Goal: Information Seeking & Learning: Learn about a topic

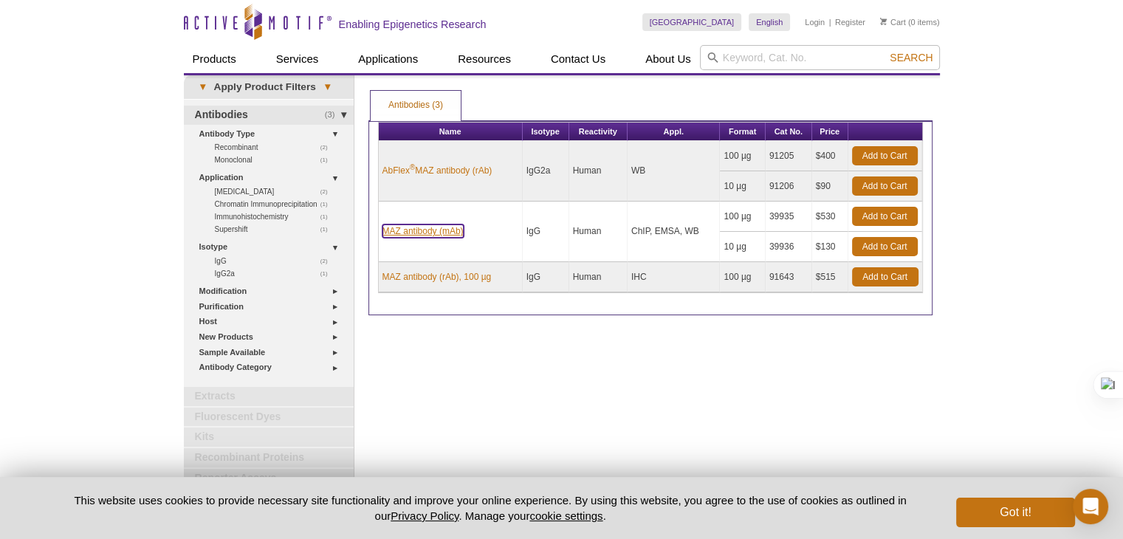
click at [443, 234] on link "MAZ antibody (mAb)" at bounding box center [423, 230] width 81 height 13
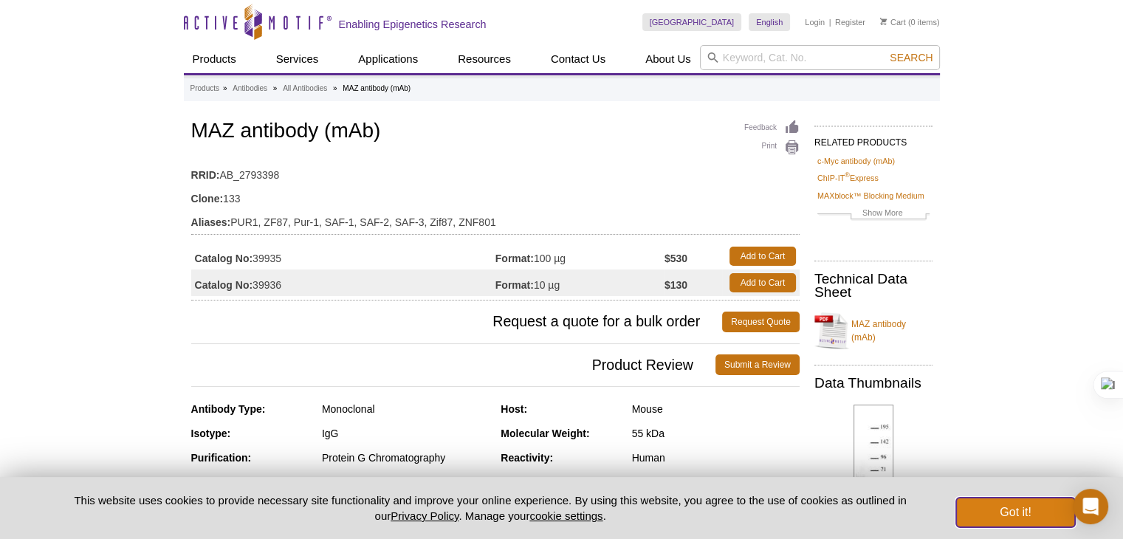
click at [1037, 513] on button "Got it!" at bounding box center [1015, 513] width 118 height 30
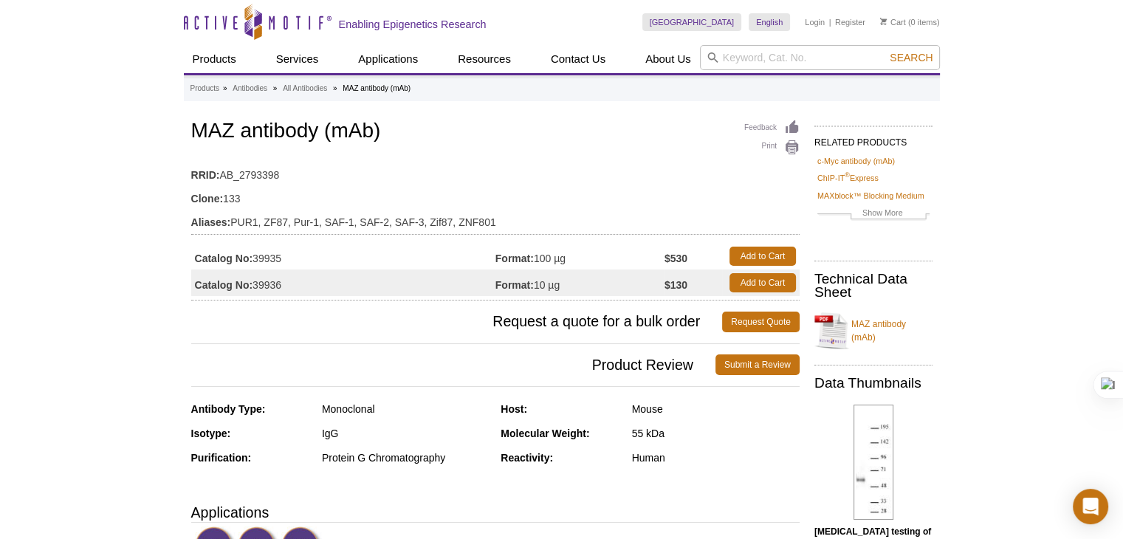
click at [779, 64] on input "search" at bounding box center [820, 57] width 240 height 25
type input "paulII"
click at [885, 51] on button "Search" at bounding box center [911, 57] width 52 height 13
drag, startPoint x: 764, startPoint y: 52, endPoint x: 620, endPoint y: 66, distance: 144.7
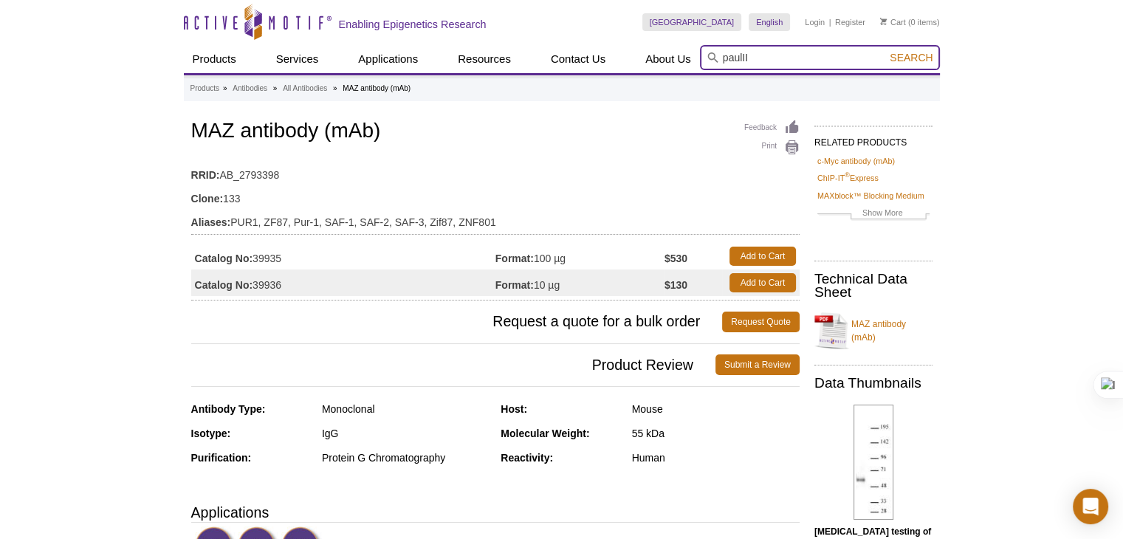
click at [623, 66] on div "Products ChIP Assays ChIP Accessory Products ChIP Kits ChIP-Validated Antibodie…" at bounding box center [562, 59] width 756 height 28
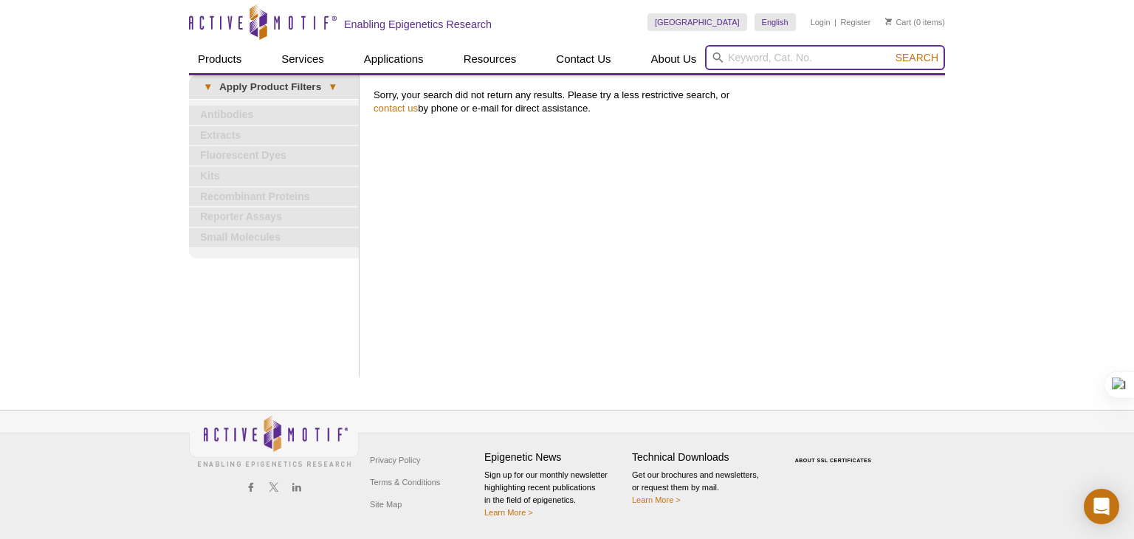
click at [765, 63] on input "search" at bounding box center [825, 57] width 240 height 25
type input "polII"
click at [891, 51] on button "Search" at bounding box center [917, 57] width 52 height 13
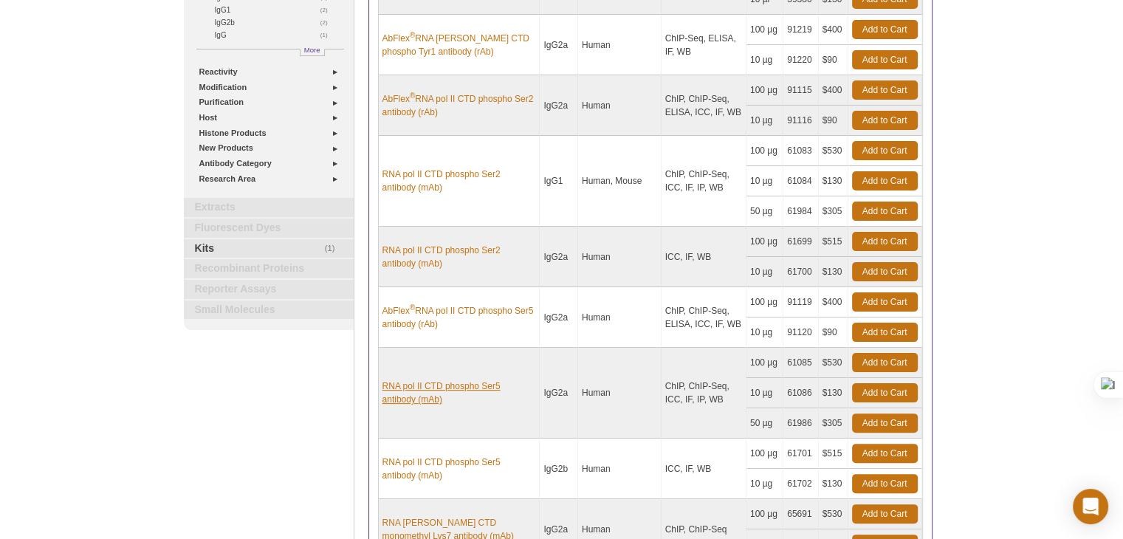
scroll to position [369, 0]
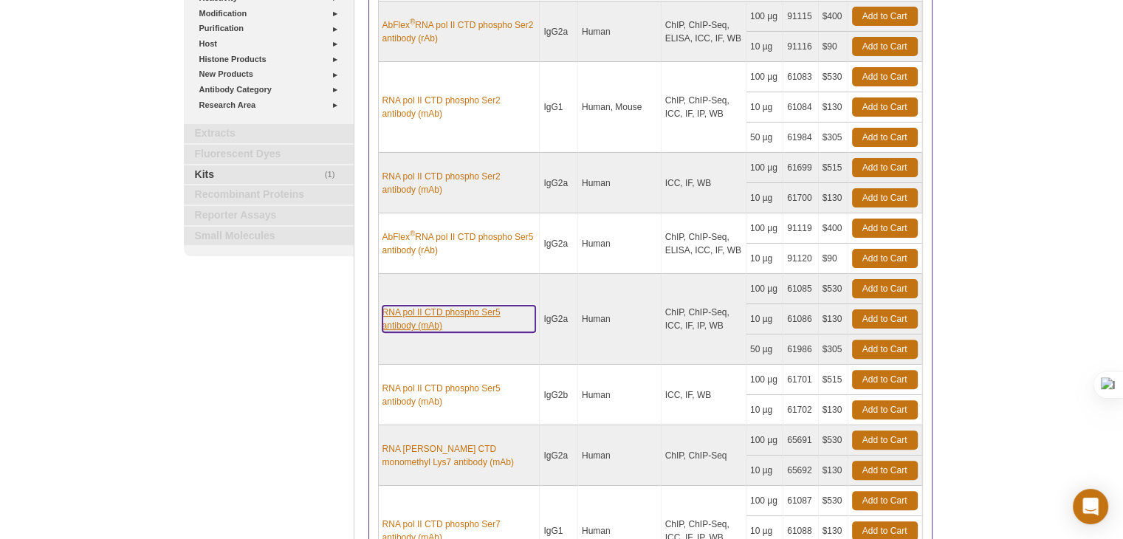
click at [455, 312] on link "RNA pol II CTD phospho Ser5 antibody (mAb)" at bounding box center [460, 319] width 154 height 27
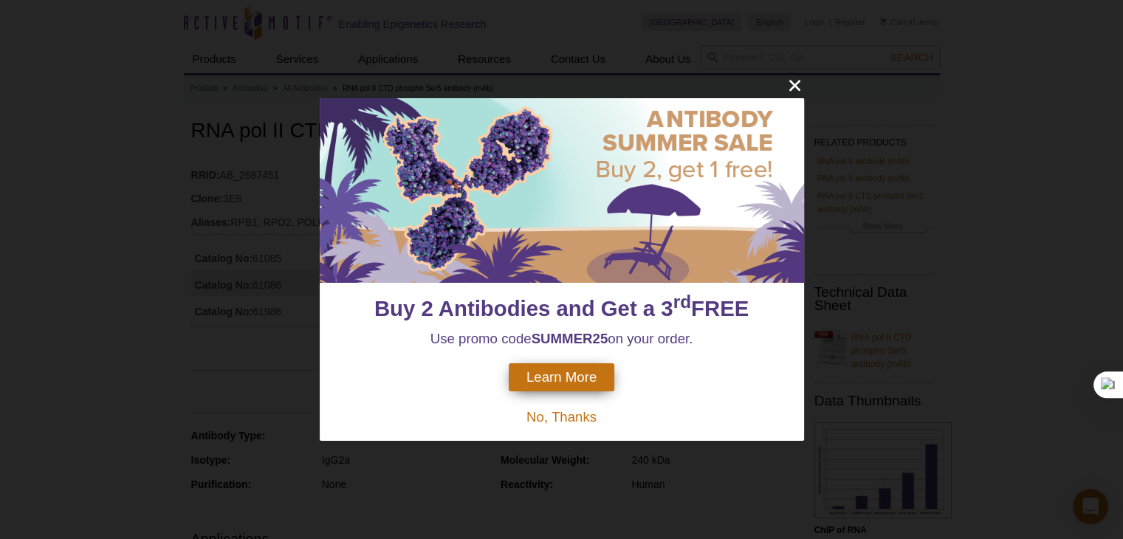
click at [671, 115] on div at bounding box center [562, 190] width 484 height 185
click at [566, 377] on span "Learn More" at bounding box center [562, 377] width 70 height 16
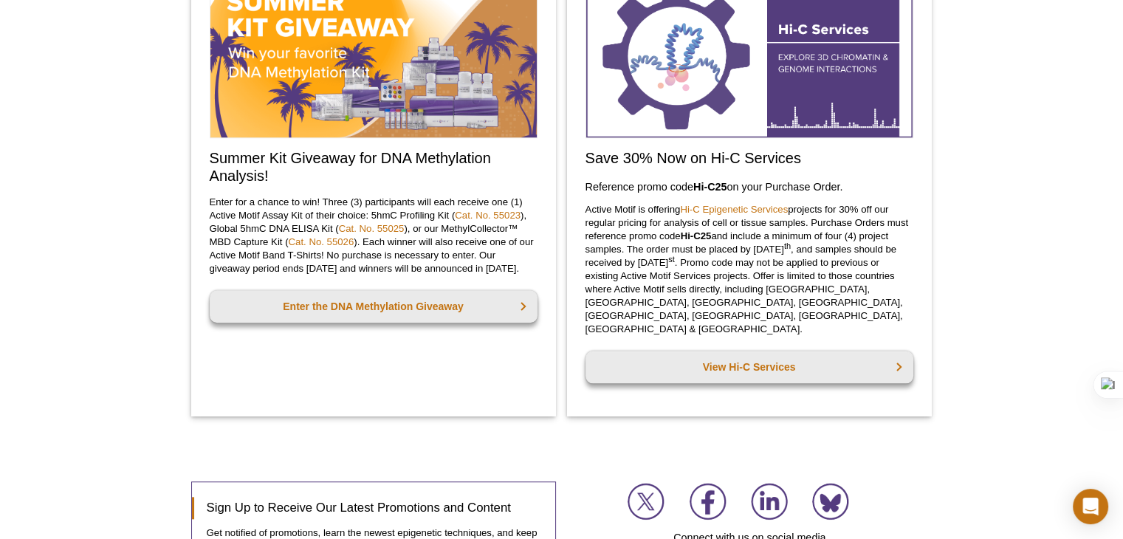
scroll to position [907, 0]
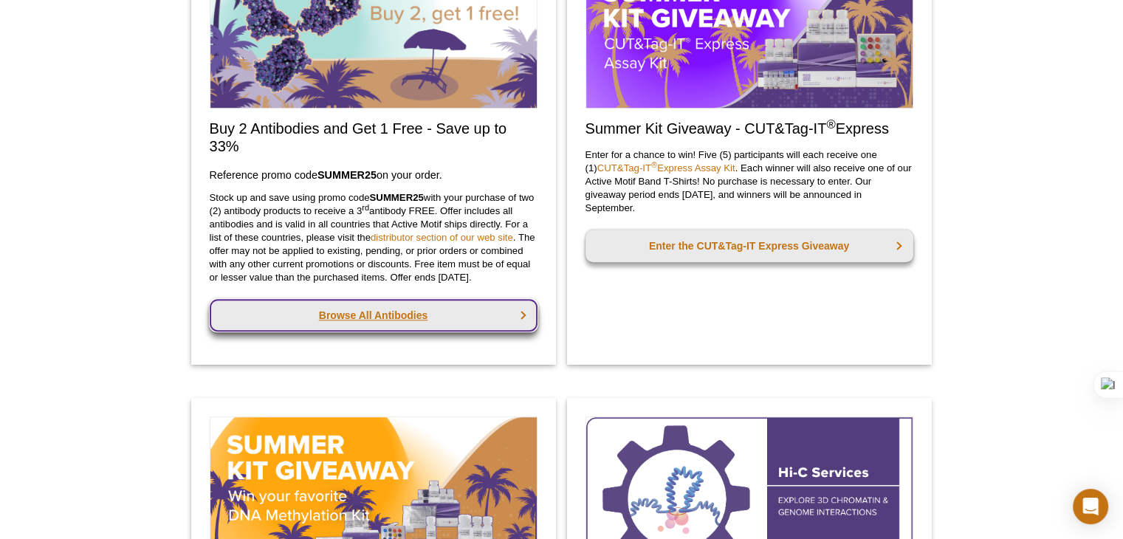
click at [404, 323] on link "Browse All Antibodies" at bounding box center [374, 315] width 328 height 32
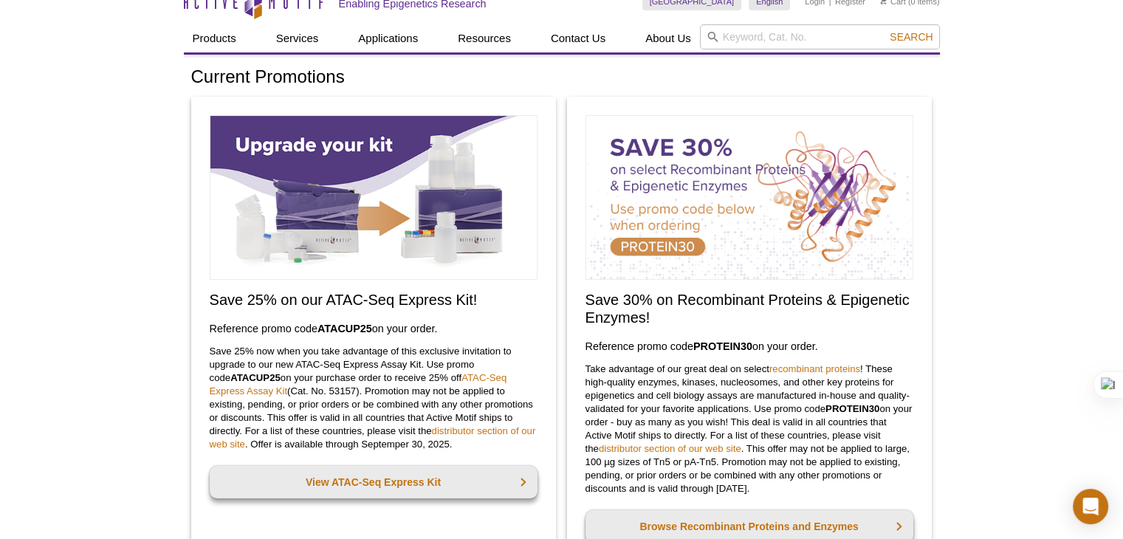
scroll to position [0, 0]
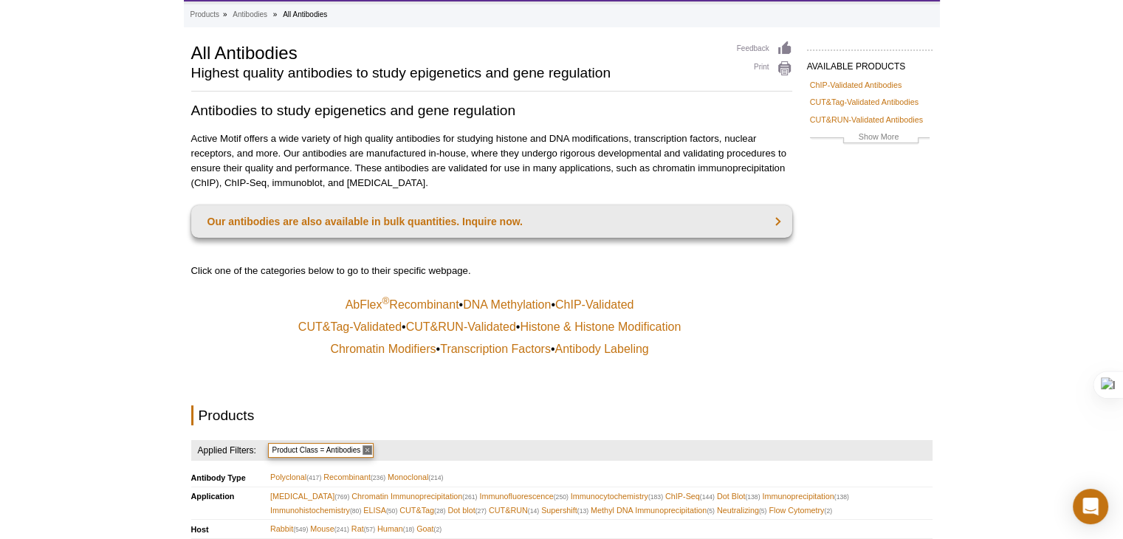
scroll to position [148, 0]
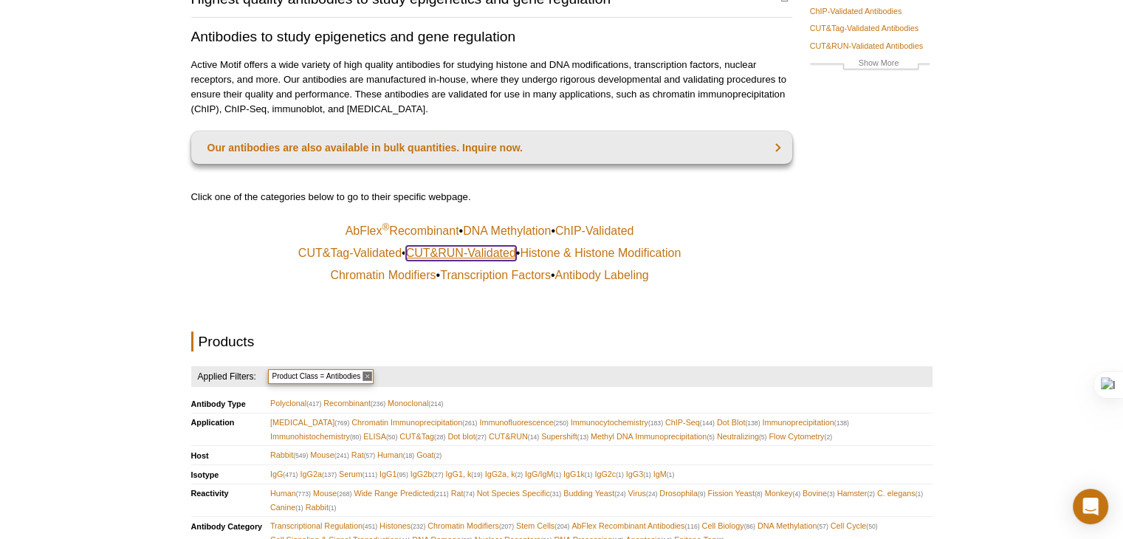
click at [435, 256] on link "CUT&RUN-Validated" at bounding box center [461, 253] width 110 height 15
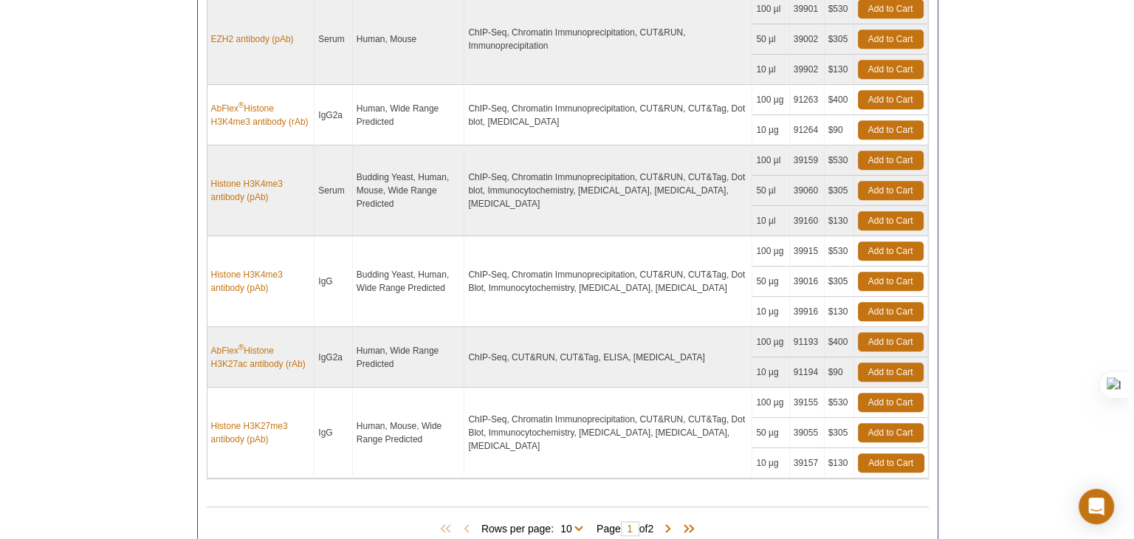
scroll to position [1108, 0]
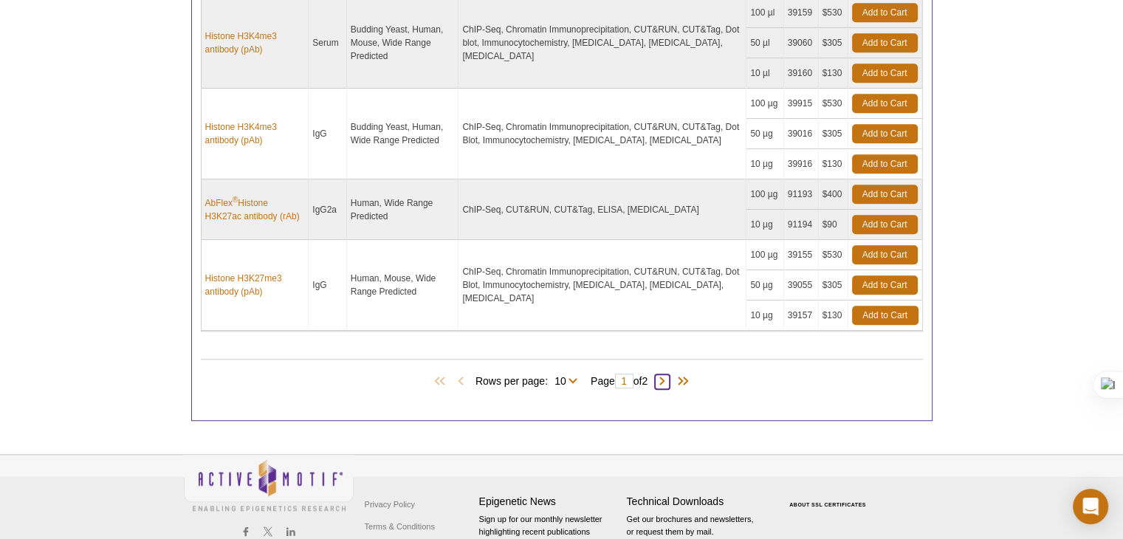
click at [670, 374] on span at bounding box center [662, 381] width 15 height 15
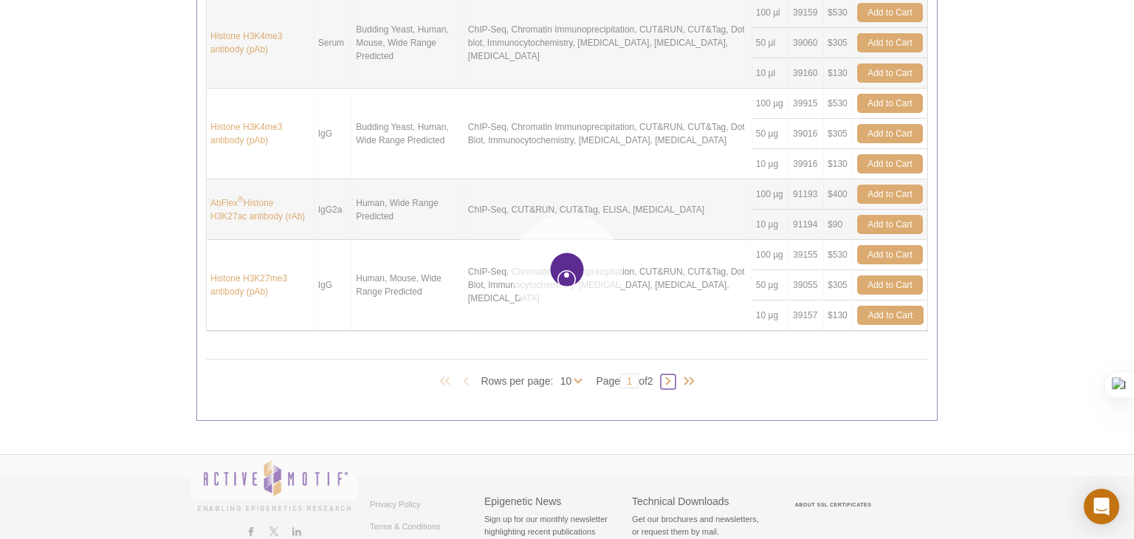
type input "2"
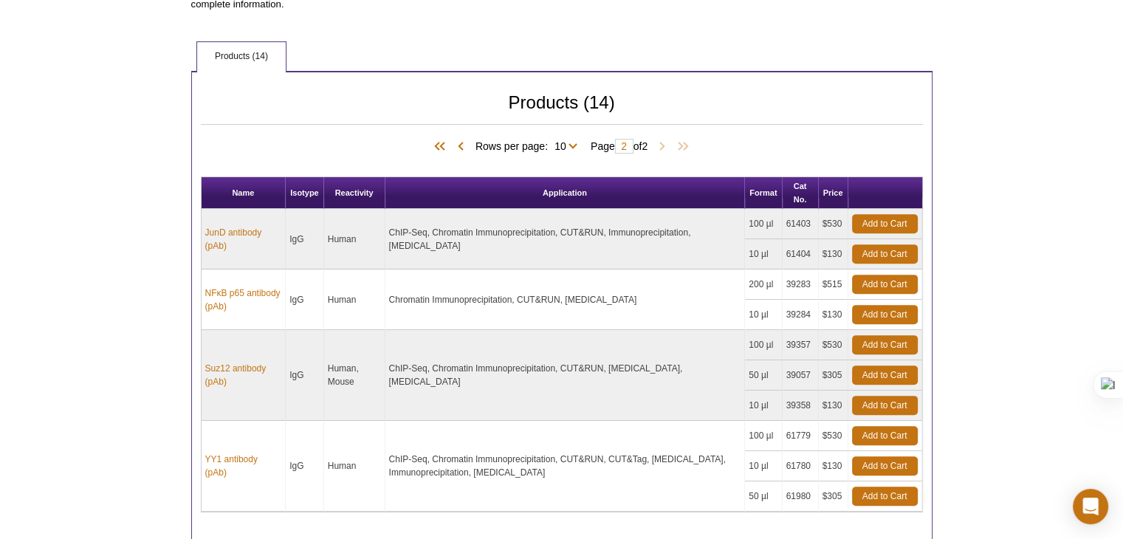
scroll to position [0, 0]
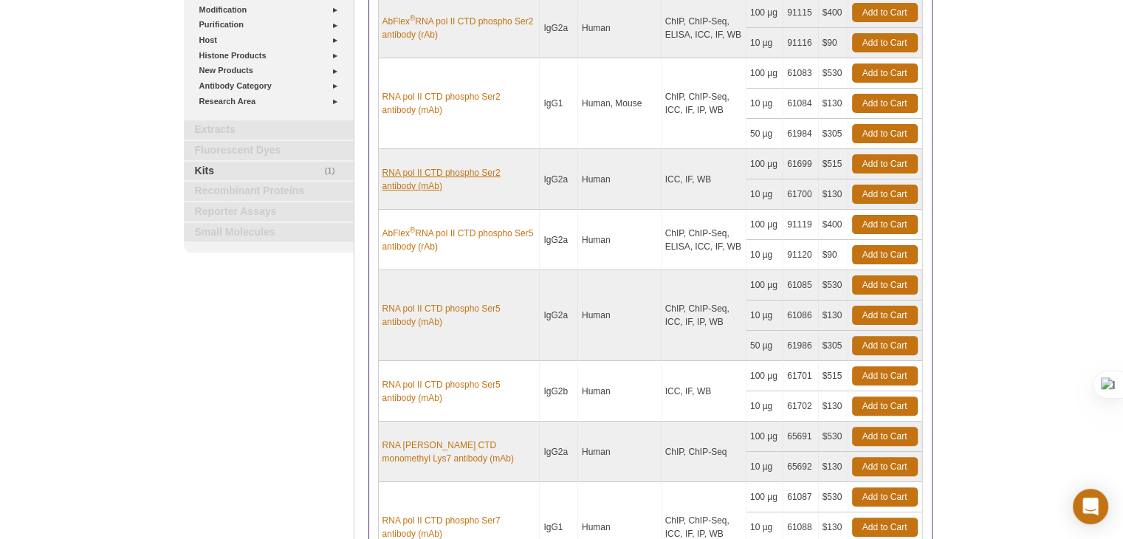
scroll to position [369, 0]
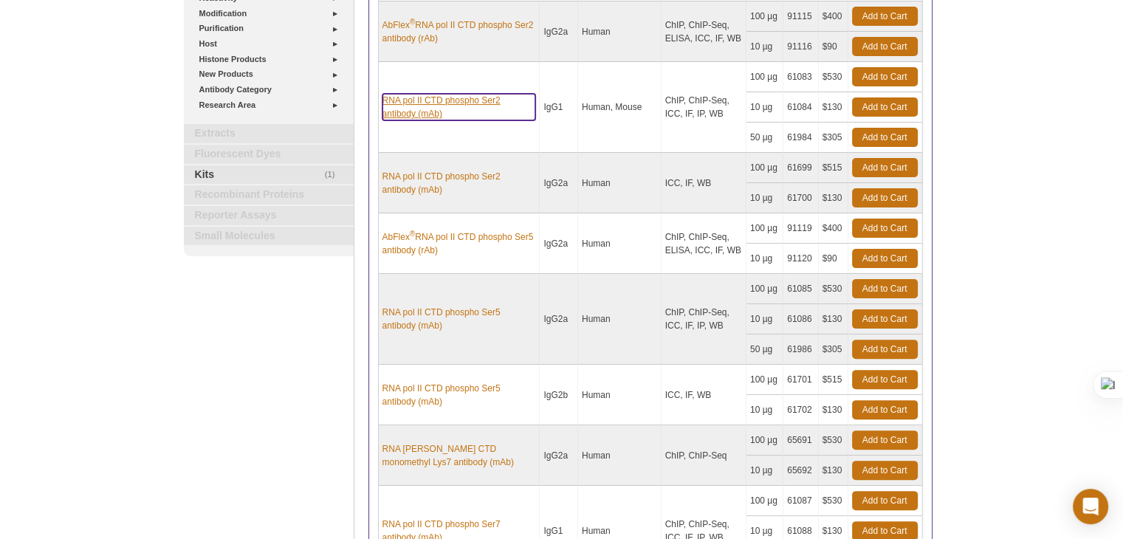
click at [443, 106] on link "RNA pol II CTD phospho Ser2 antibody (mAb)" at bounding box center [460, 107] width 154 height 27
